Goal: Information Seeking & Learning: Learn about a topic

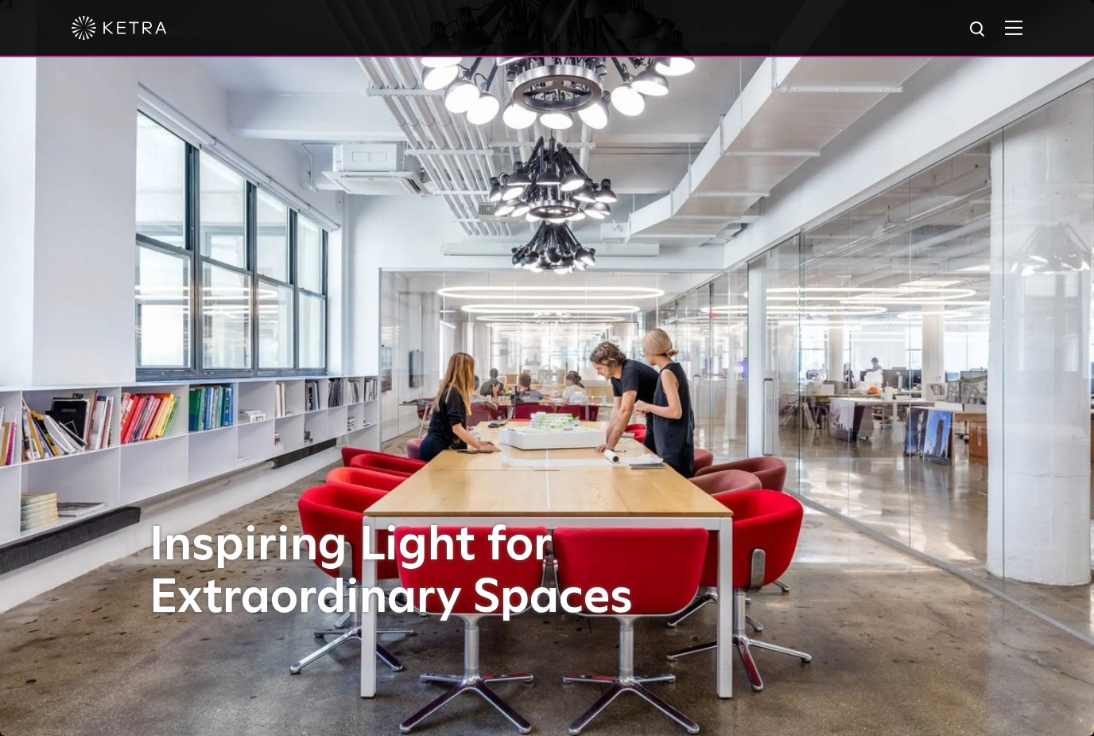
click at [1018, 33] on img at bounding box center [1013, 27] width 17 height 15
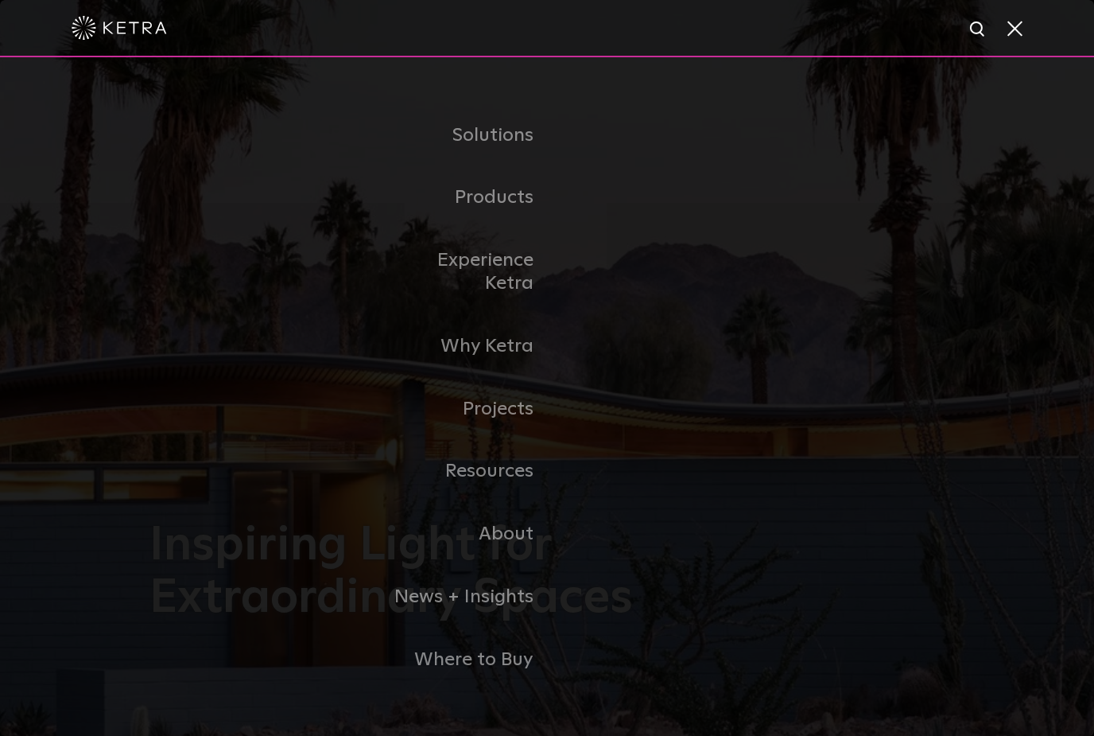
click at [0, 0] on link "Residential Products" at bounding box center [0, 0] width 0 height 0
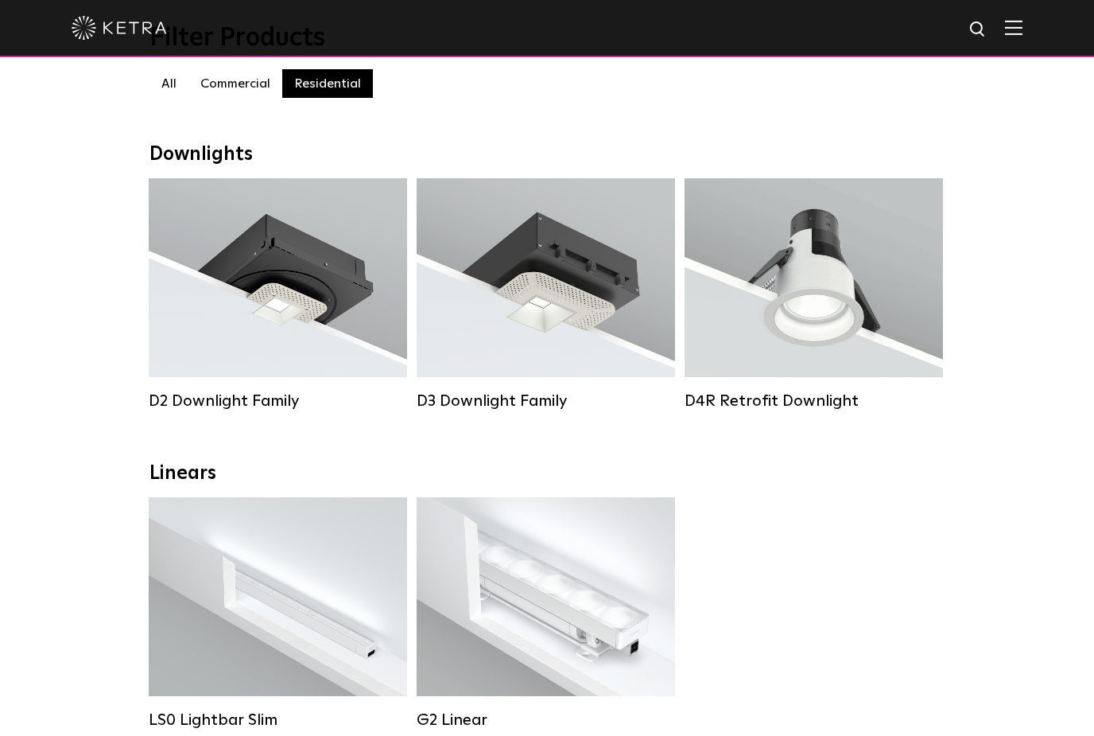
scroll to position [165, 0]
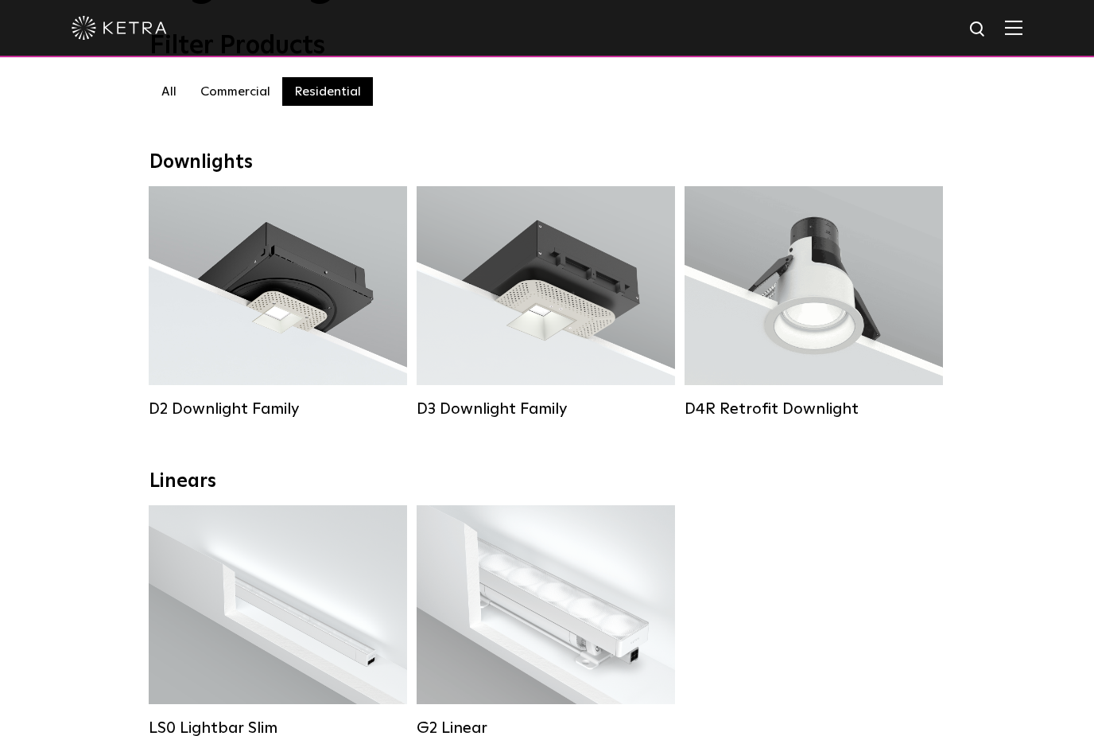
click at [888, 268] on div "Lumen Output: 800 Colors: White / Black Beam Angles: 15° / 25° / 40° / 60° Watt…" at bounding box center [814, 285] width 196 height 100
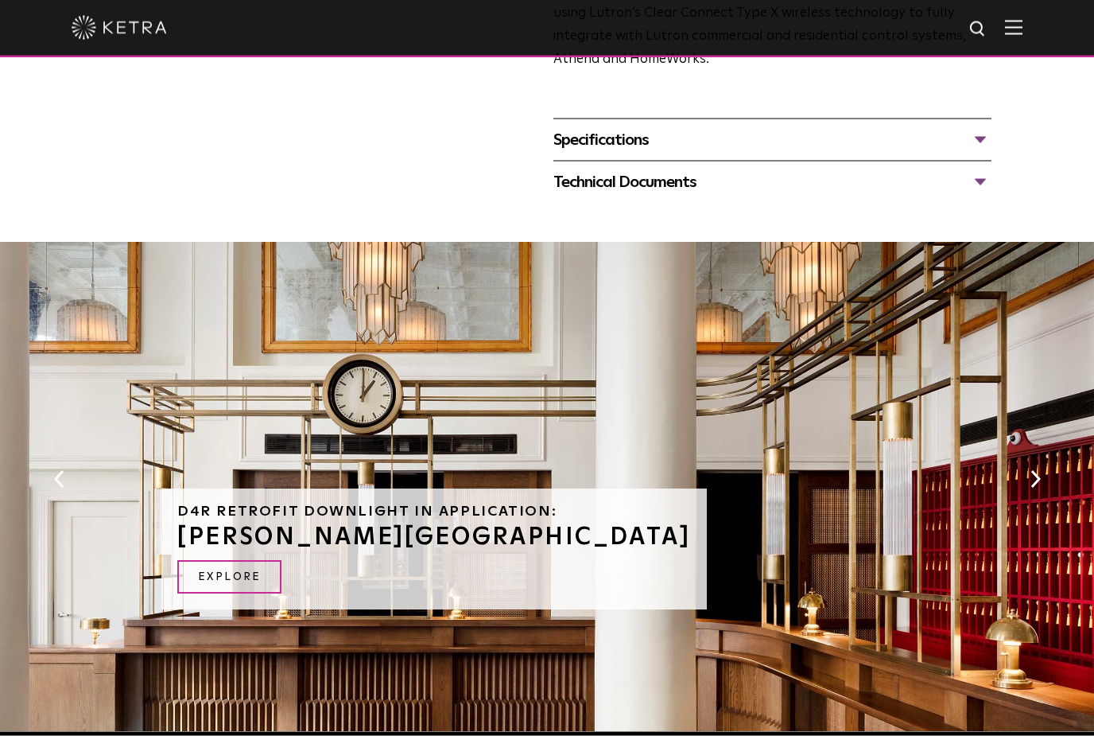
click at [932, 195] on div "Technical Documents" at bounding box center [772, 181] width 438 height 25
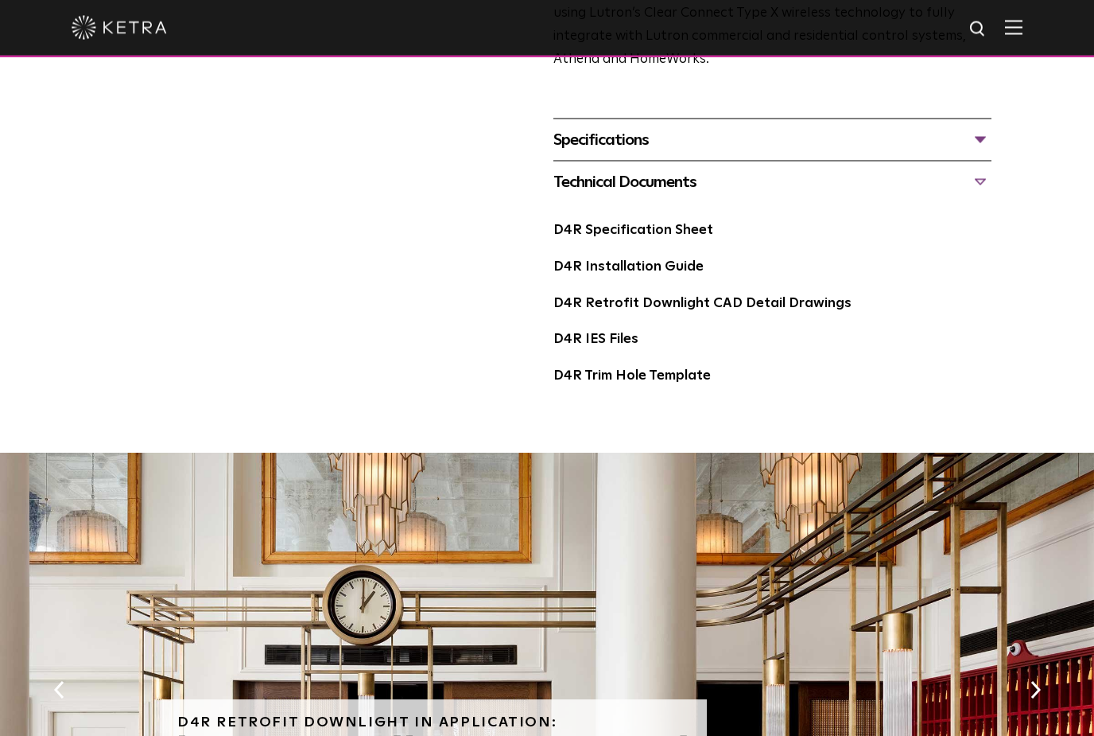
scroll to position [669, 0]
click at [928, 152] on div "Specifications" at bounding box center [772, 138] width 438 height 25
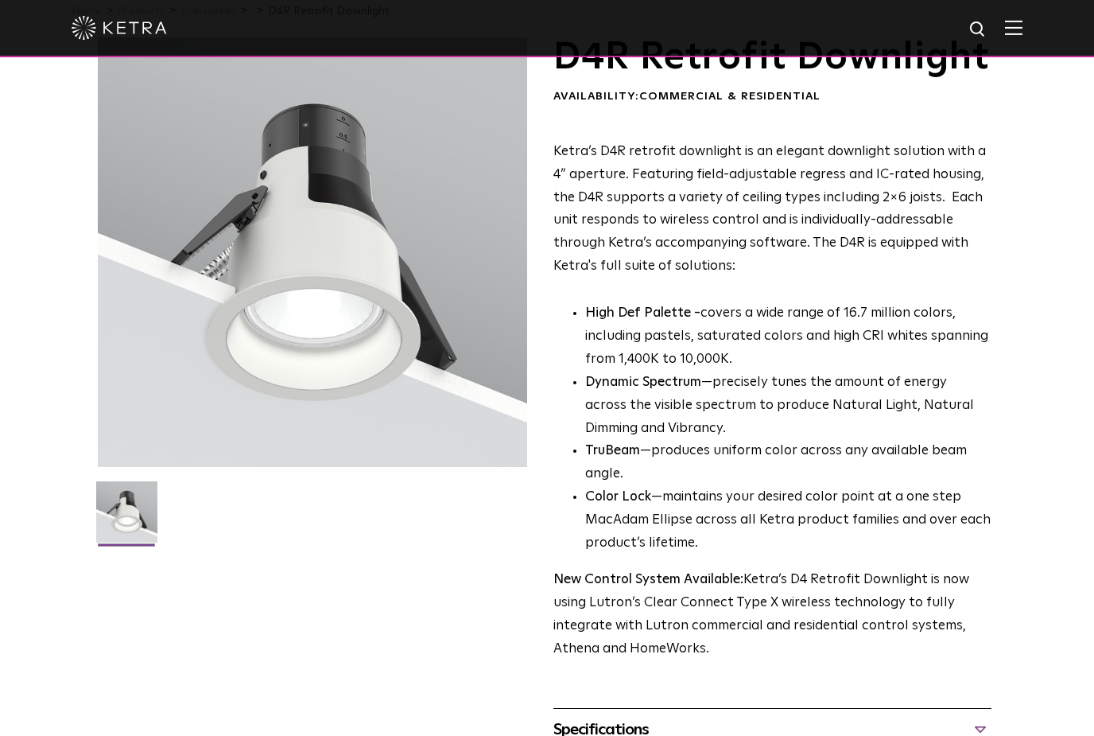
scroll to position [0, 0]
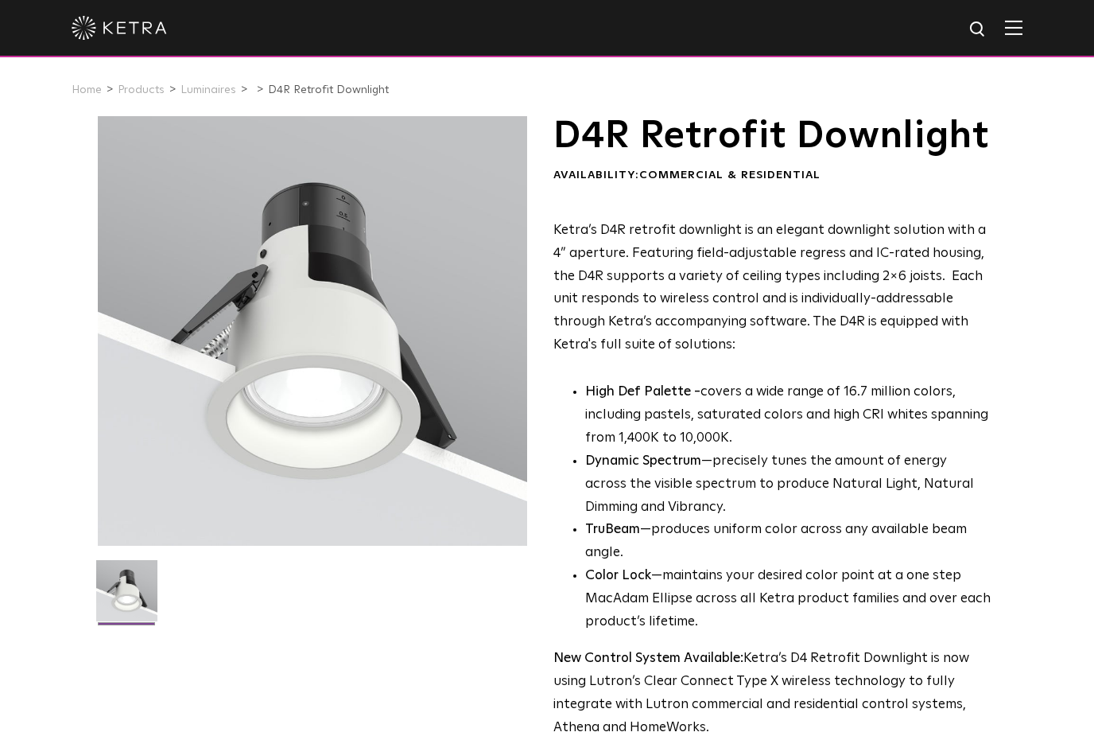
click at [747, 181] on span "Commercial & Residential" at bounding box center [729, 174] width 181 height 11
